Goal: Complete application form: Complete application form

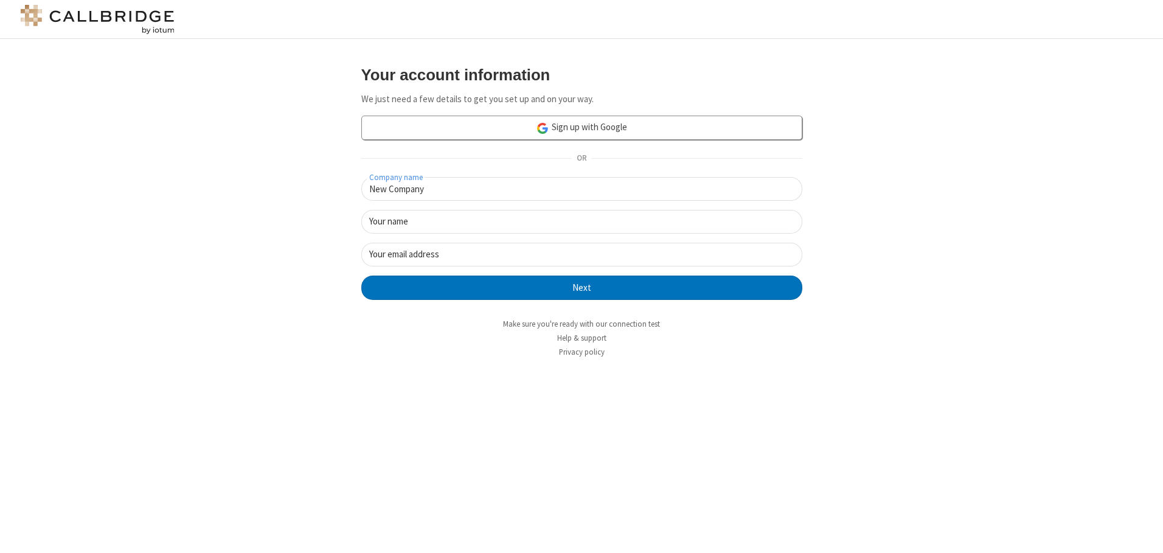
type input "New Company"
type input "New User"
type input "[EMAIL_ADDRESS][DOMAIN_NAME]"
click button "Next" at bounding box center [581, 288] width 441 height 24
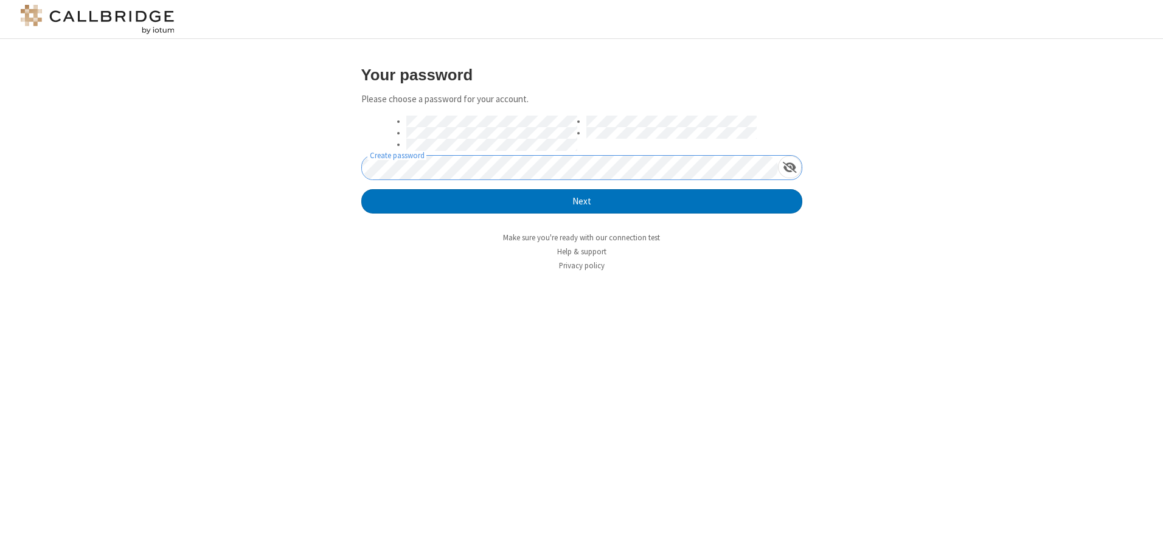
click button "Next" at bounding box center [581, 201] width 441 height 24
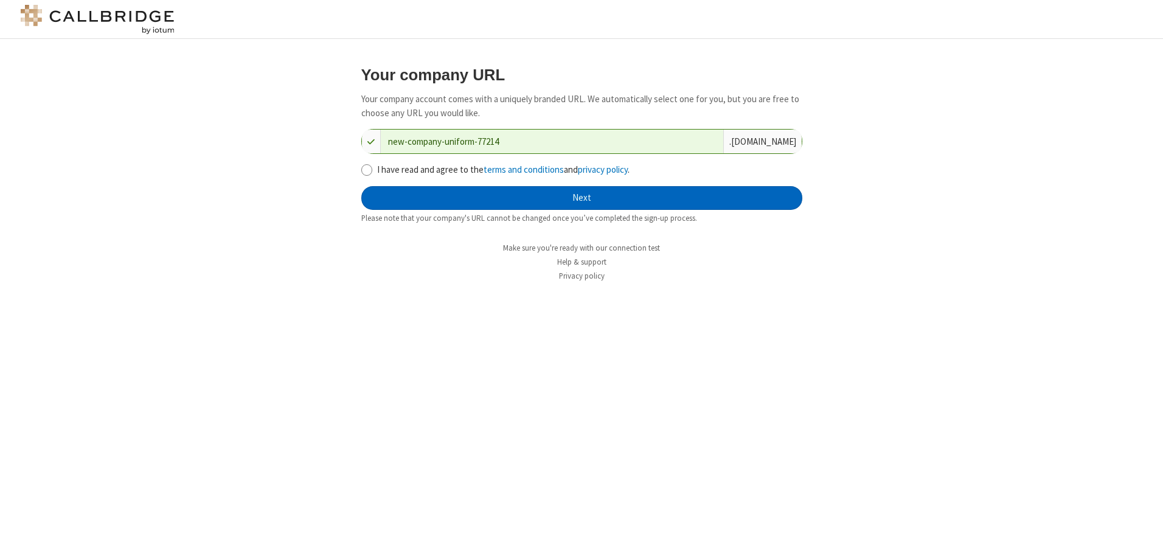
click at [582, 198] on button "Next" at bounding box center [581, 198] width 441 height 24
